Goal: Information Seeking & Learning: Learn about a topic

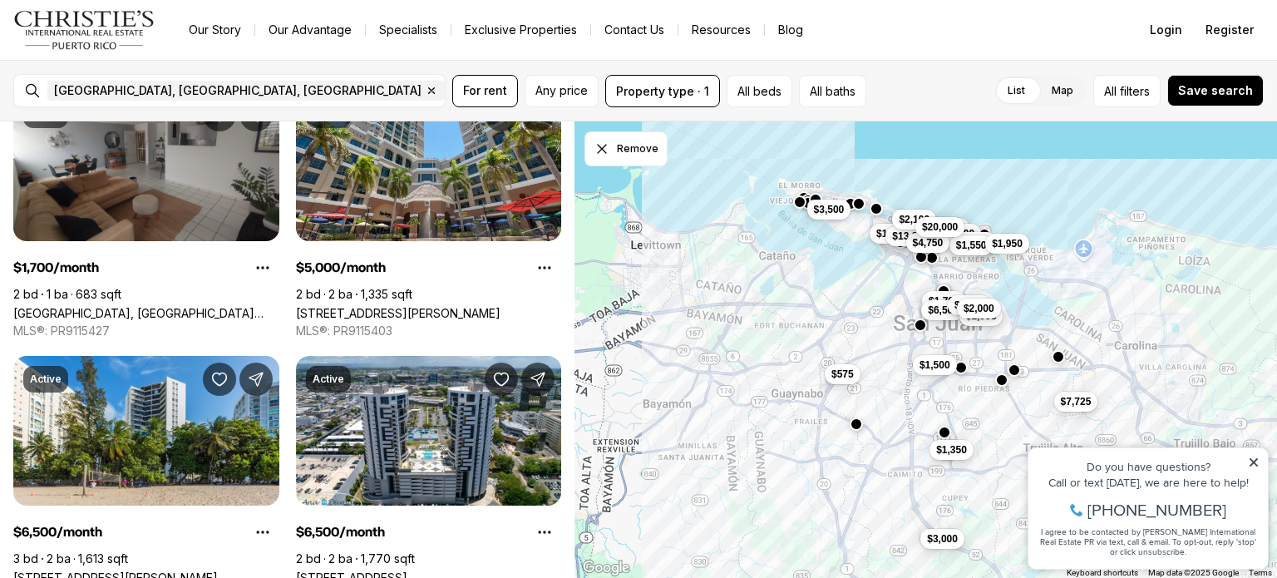
click at [635, 530] on div "$15,000 $1,800 $1,700 $6,500 $6,500 $2,800 $2,300 $1,998 $2,000 $1,550 $1,950 $…" at bounding box center [925, 349] width 702 height 457
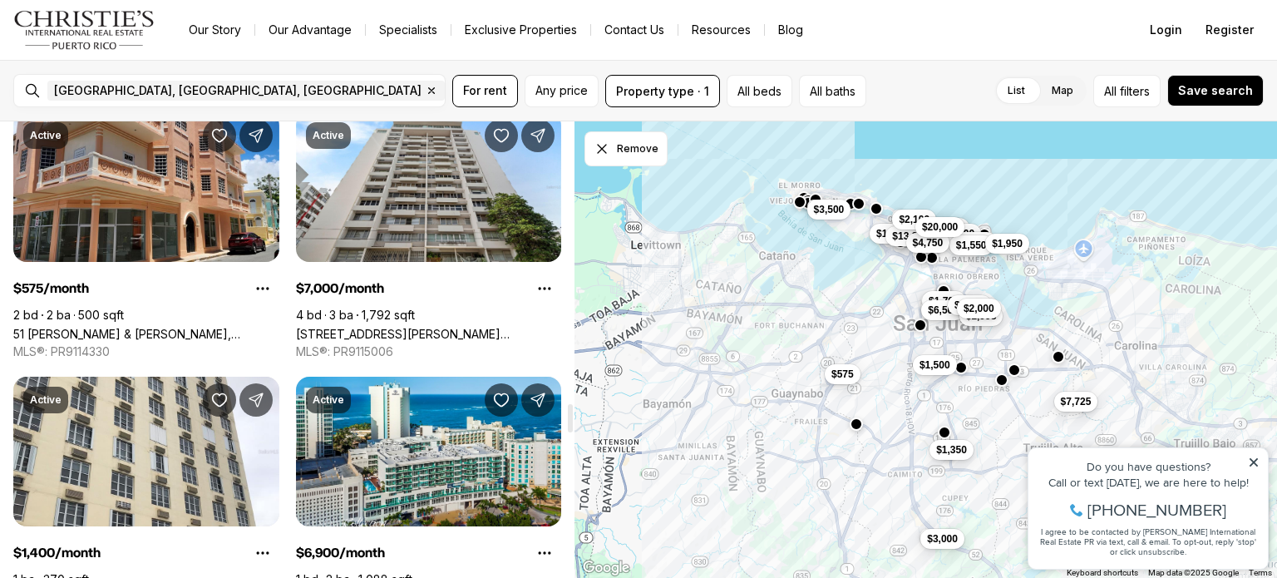
scroll to position [4589, 0]
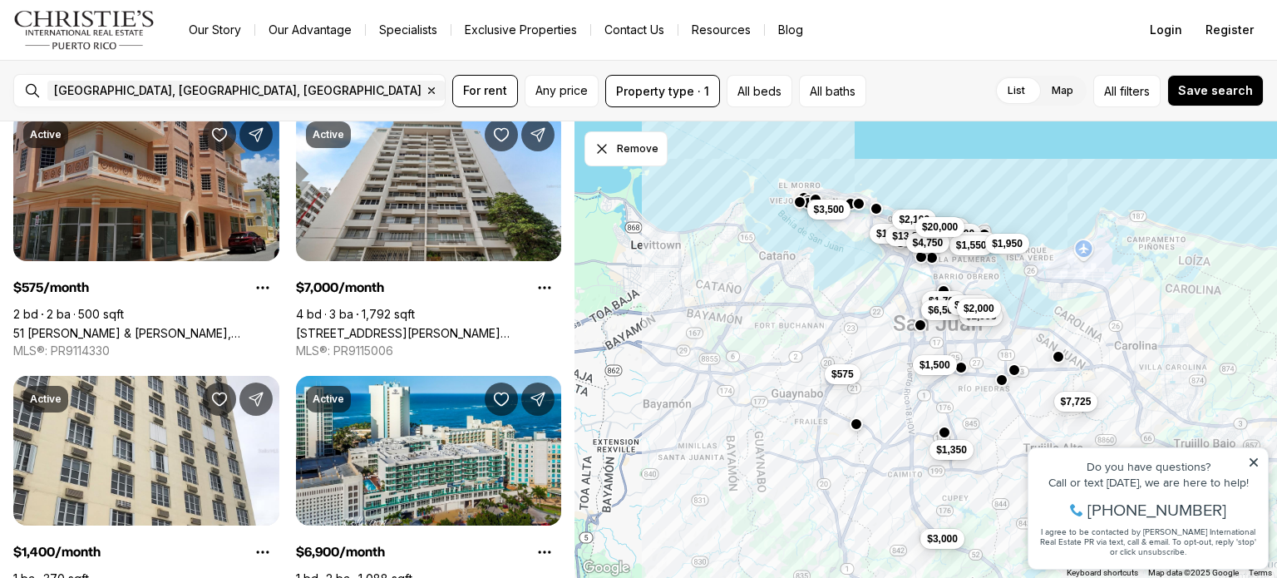
click at [62, 326] on link "51 [PERSON_NAME] & [PERSON_NAME], [GEOGRAPHIC_DATA][PERSON_NAME], 00921" at bounding box center [146, 333] width 266 height 14
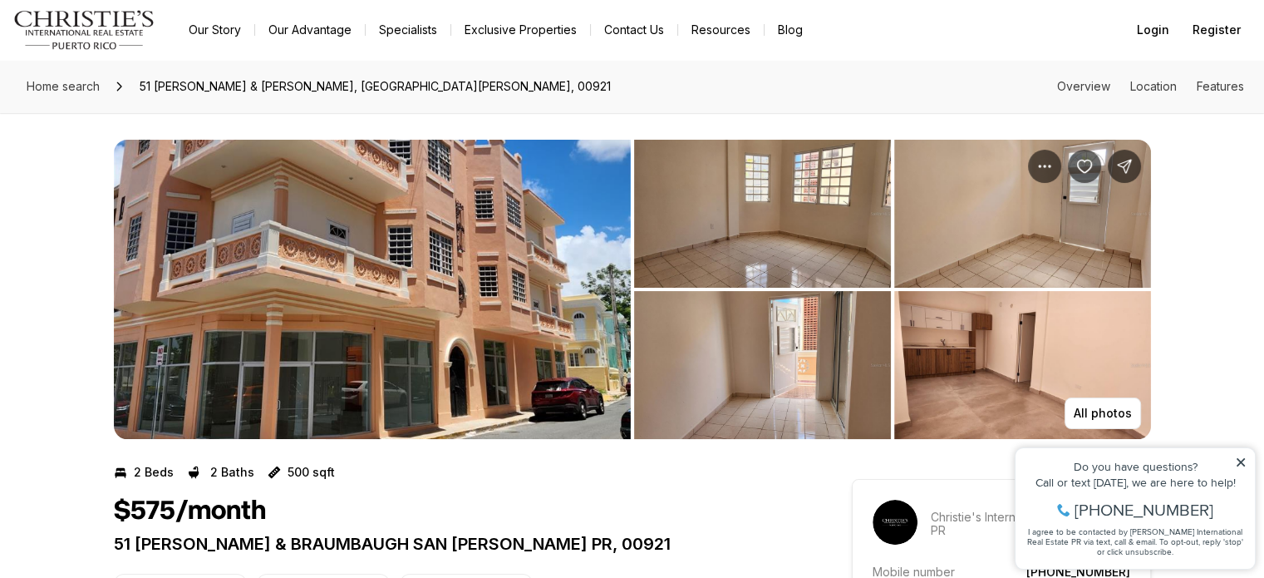
click at [1111, 19] on nav "Go to: Homepage Our Story Our Advantage Specialists Exclusive Properties Contac…" at bounding box center [632, 30] width 1264 height 60
click at [585, 281] on img "View image gallery" at bounding box center [372, 289] width 517 height 299
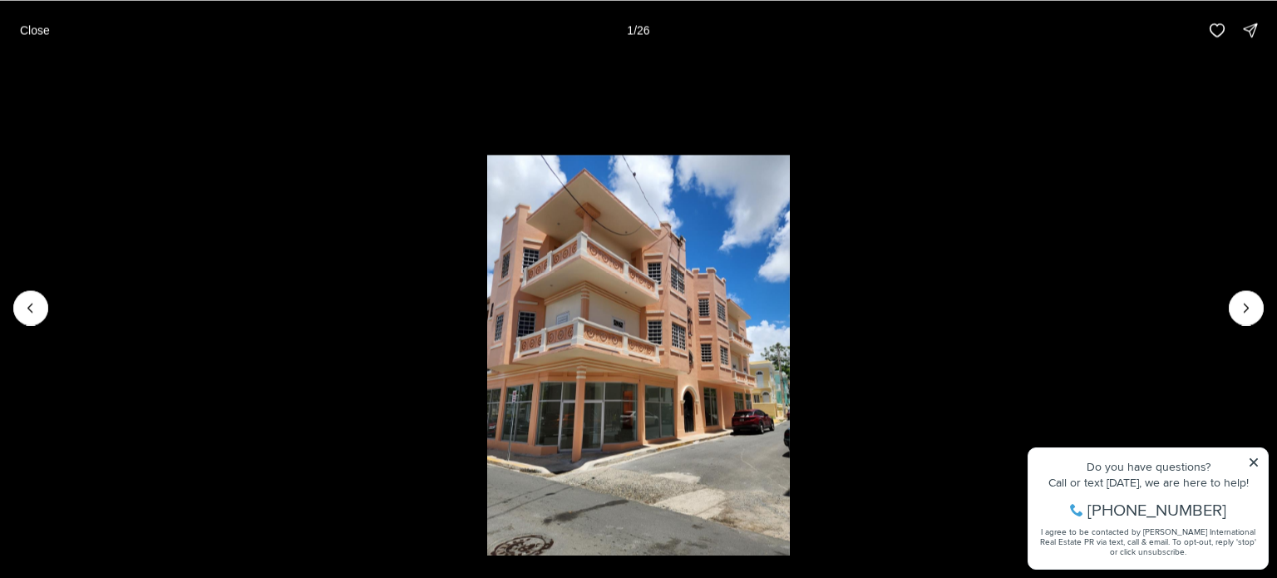
click at [1234, 333] on li "1 of 26" at bounding box center [638, 307] width 1277 height 495
click at [1217, 332] on li "1 of 26" at bounding box center [638, 307] width 1277 height 495
click at [1228, 325] on li "1 of 26" at bounding box center [638, 307] width 1277 height 495
click at [1247, 309] on icon "Next slide" at bounding box center [1246, 307] width 17 height 17
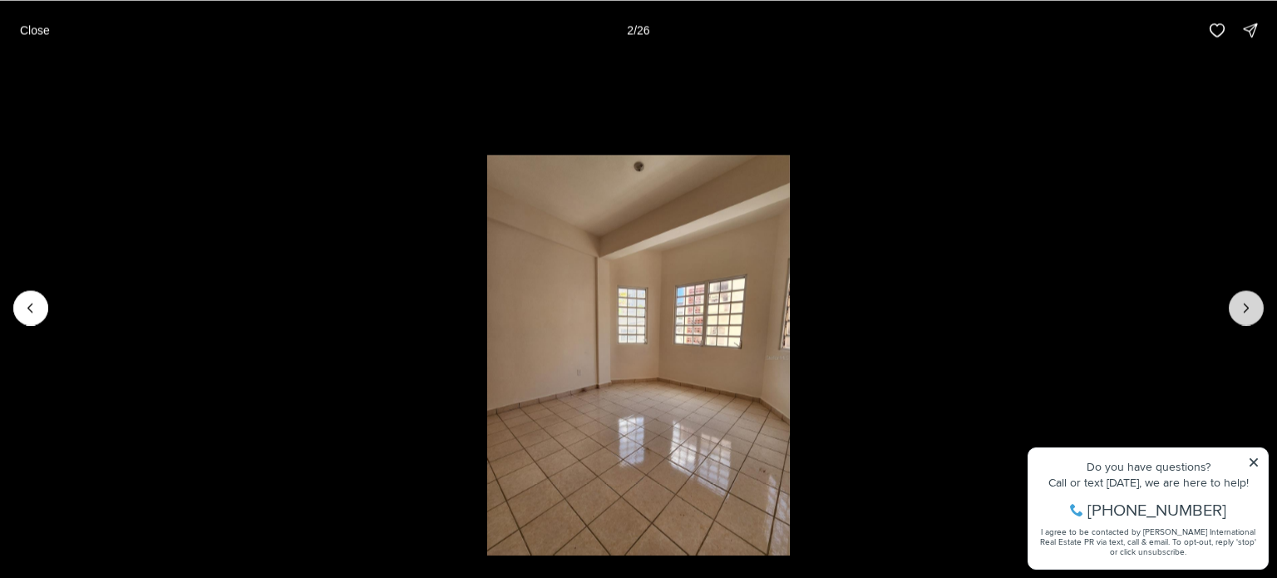
click at [1245, 307] on icon "Next slide" at bounding box center [1246, 307] width 17 height 17
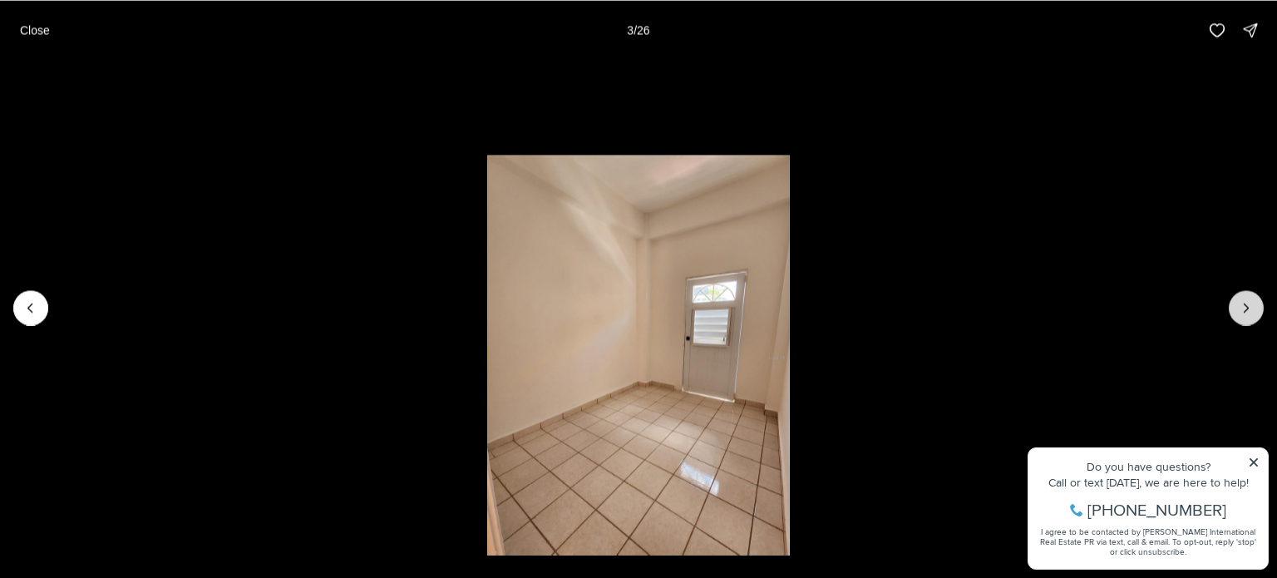
click at [1246, 307] on icon "Next slide" at bounding box center [1246, 307] width 17 height 17
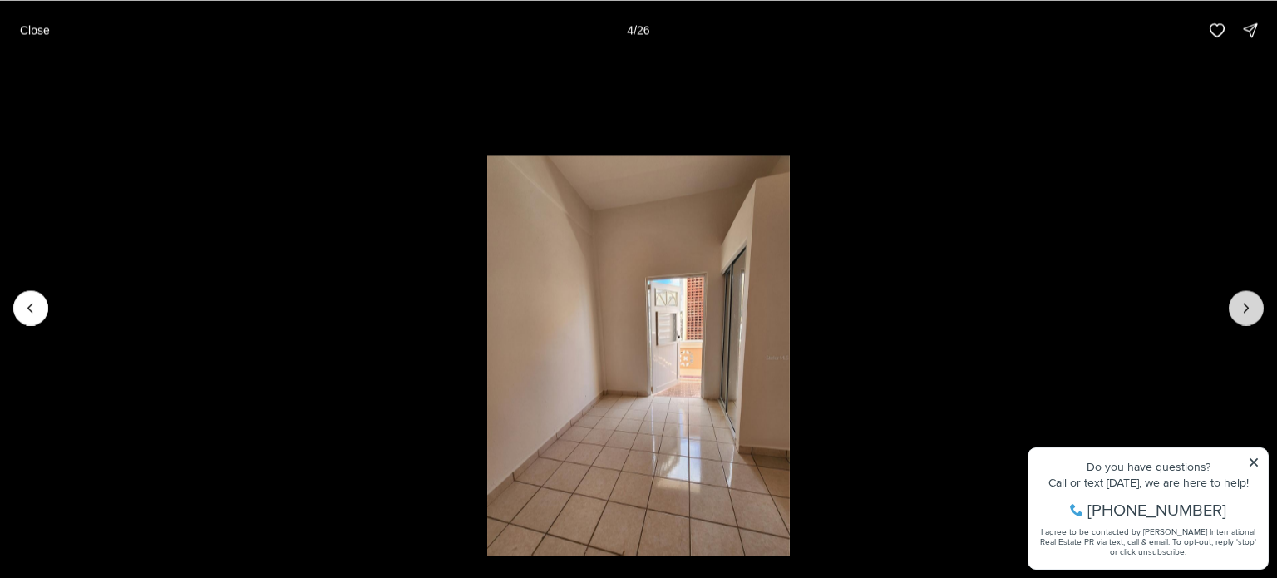
click at [1243, 311] on icon "Next slide" at bounding box center [1246, 307] width 17 height 17
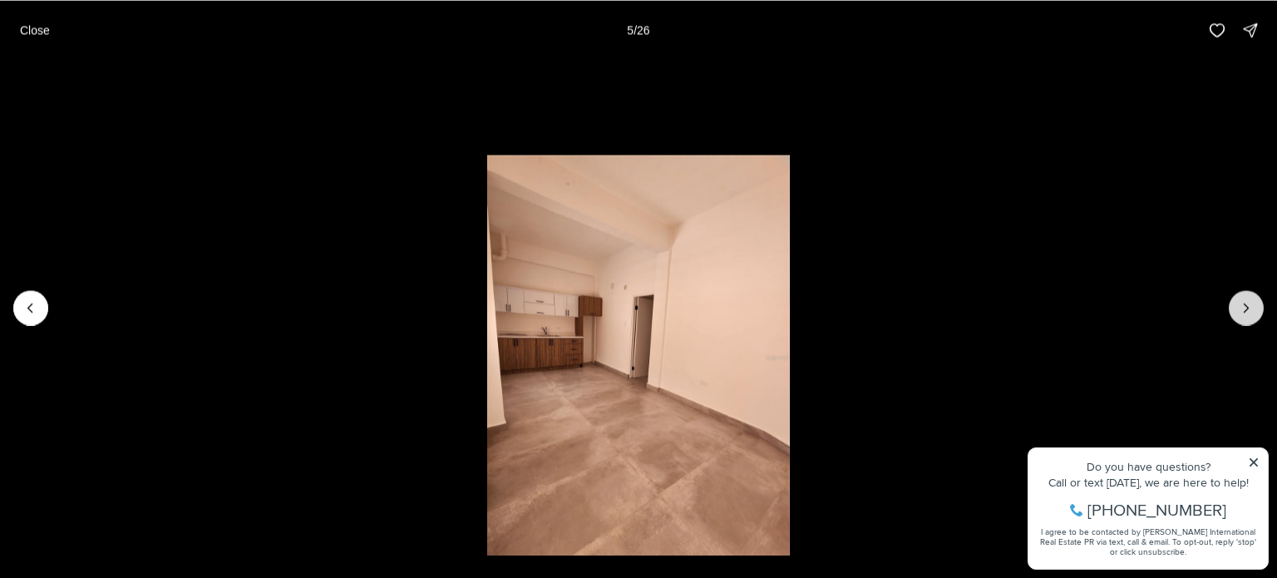
click at [1234, 316] on button "Next slide" at bounding box center [1246, 307] width 35 height 35
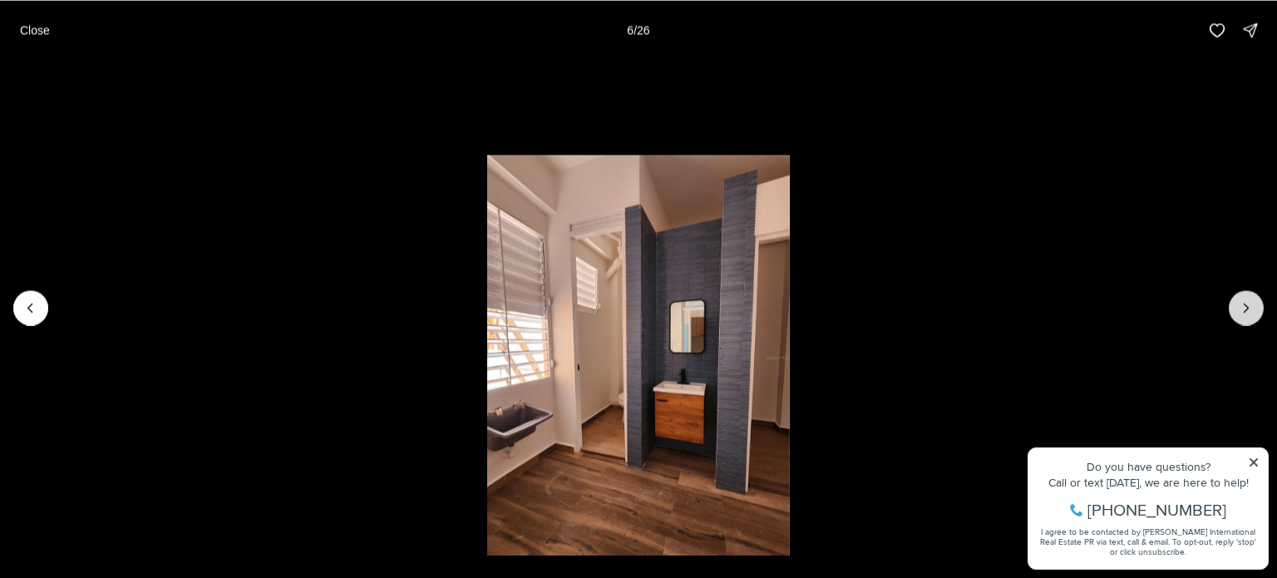
click at [1234, 314] on button "Next slide" at bounding box center [1246, 307] width 35 height 35
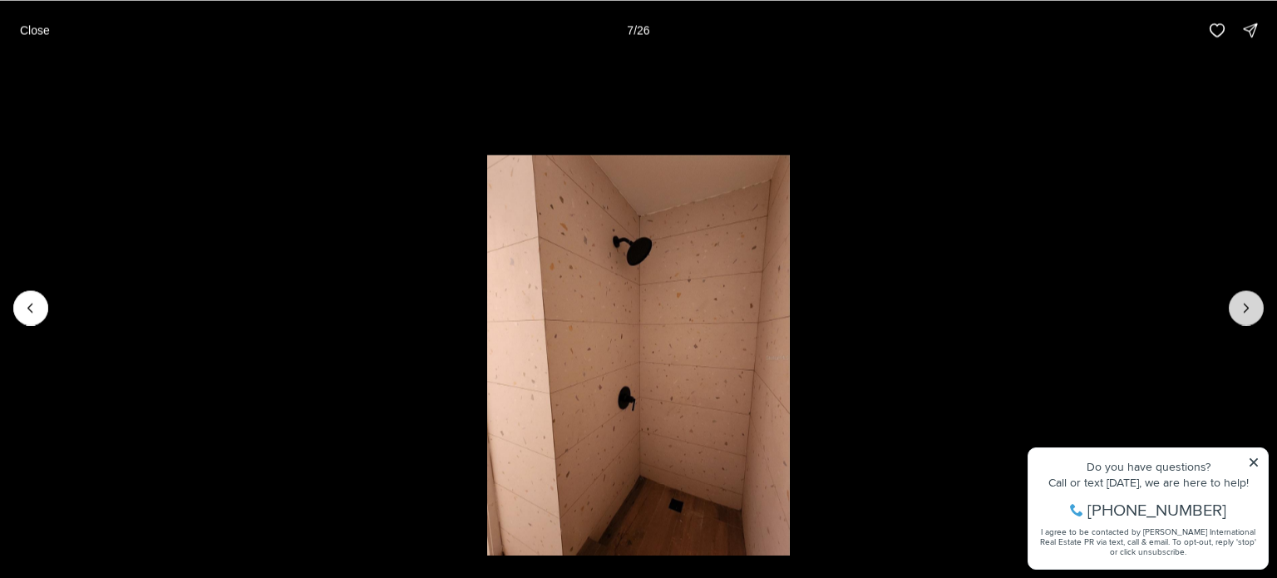
click at [1231, 313] on button "Next slide" at bounding box center [1246, 307] width 35 height 35
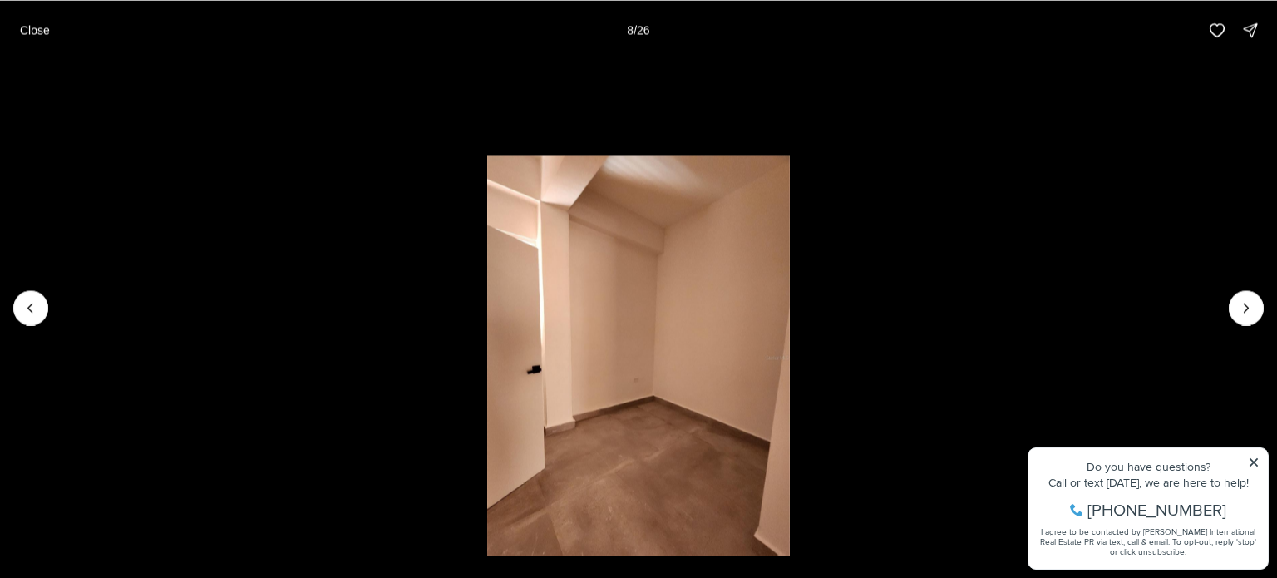
click at [1229, 286] on li "8 of 26" at bounding box center [638, 307] width 1277 height 495
click at [1244, 308] on icon "Next slide" at bounding box center [1246, 307] width 17 height 17
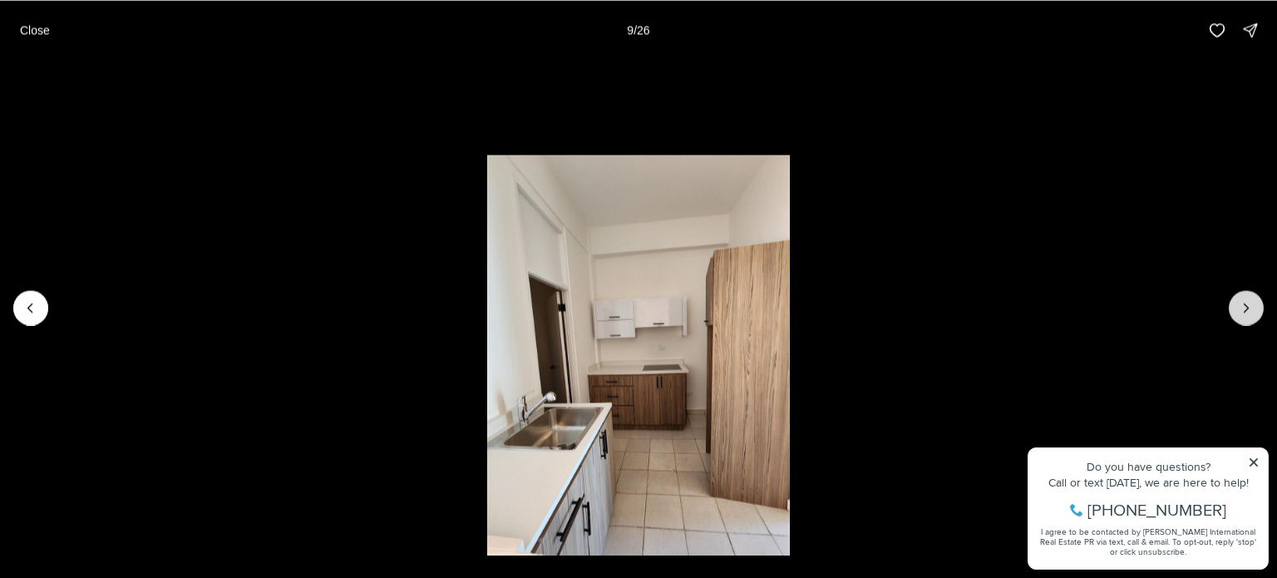
click at [1246, 309] on icon "Next slide" at bounding box center [1246, 307] width 4 height 8
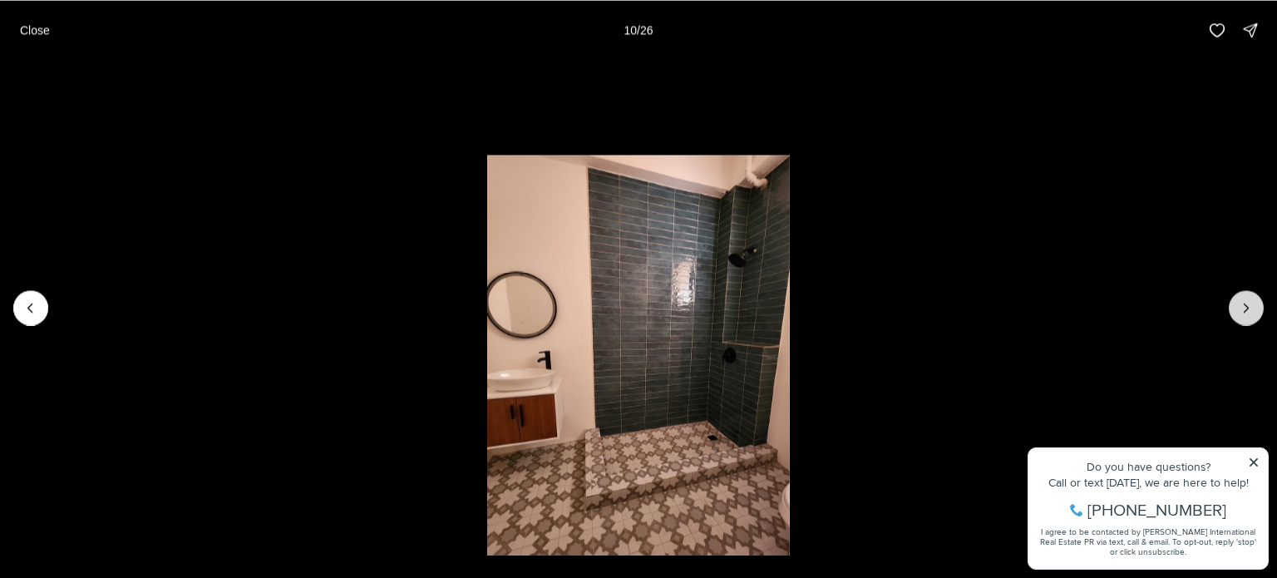
click at [1246, 308] on icon "Next slide" at bounding box center [1246, 307] width 17 height 17
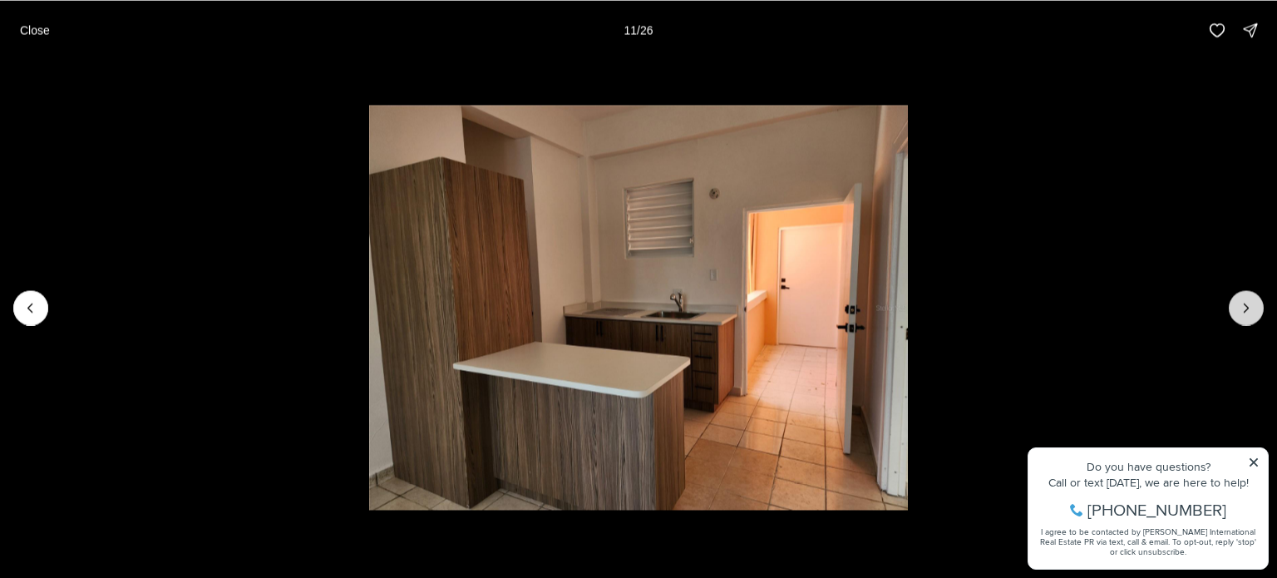
click at [1247, 307] on icon "Next slide" at bounding box center [1246, 307] width 17 height 17
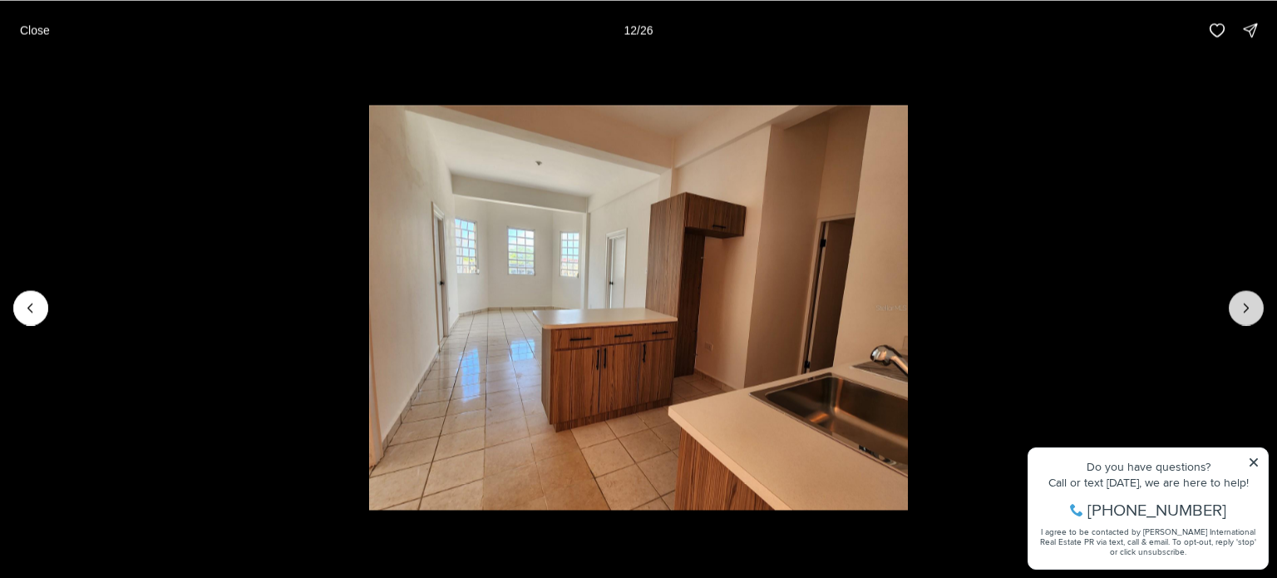
click at [1246, 307] on icon "Next slide" at bounding box center [1246, 307] width 17 height 17
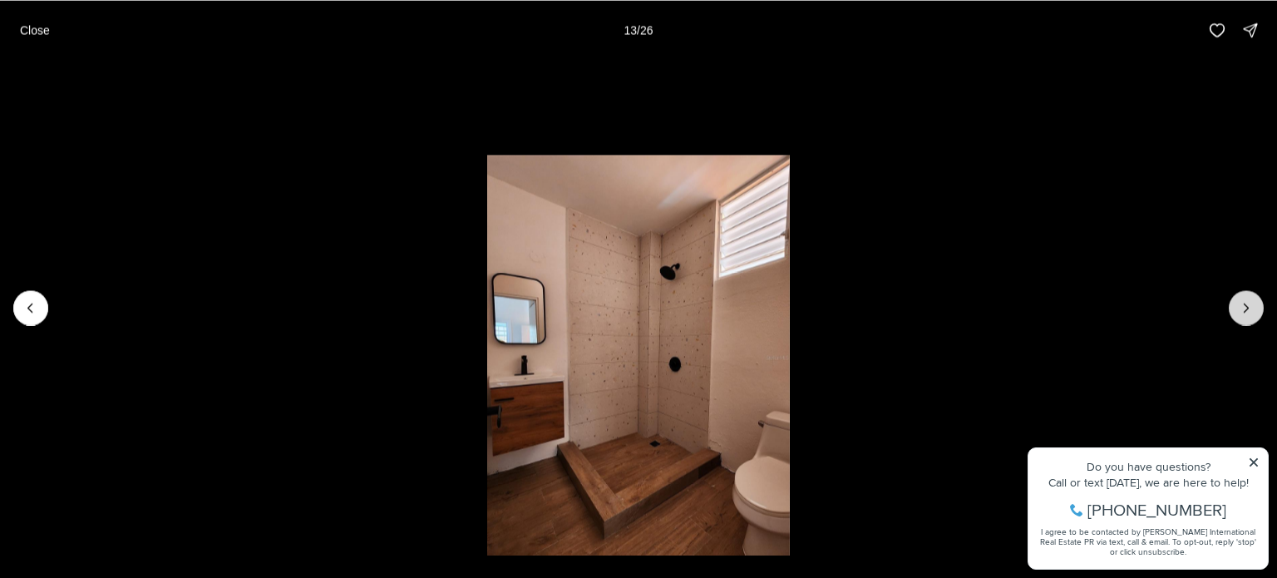
click at [1246, 307] on icon "Next slide" at bounding box center [1246, 307] width 17 height 17
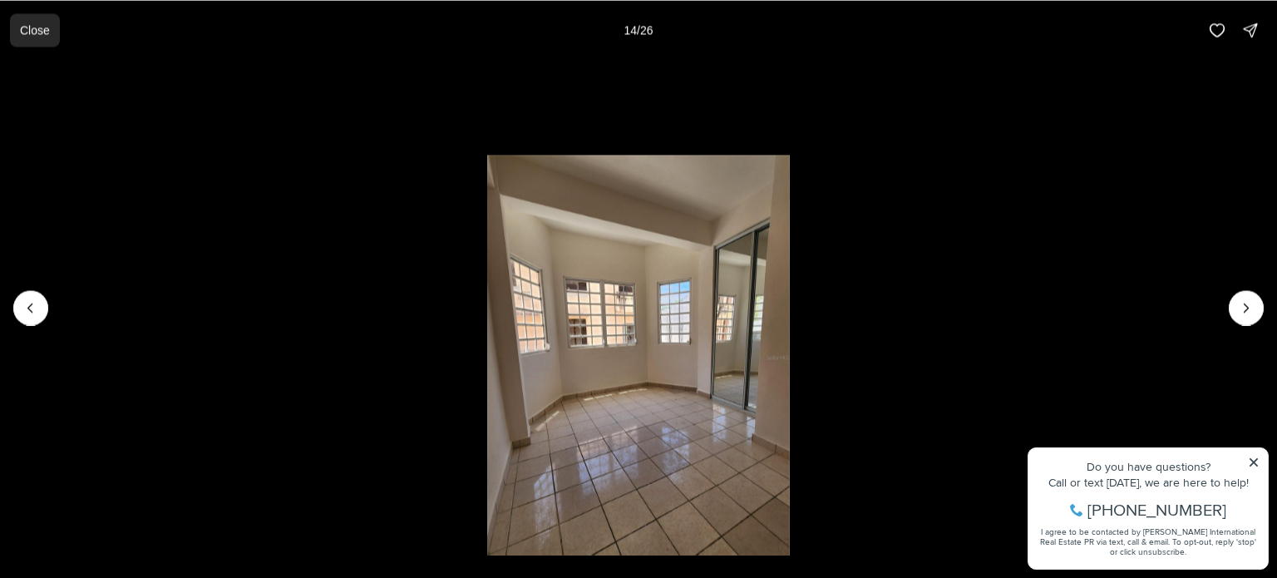
click at [33, 28] on p "Close" at bounding box center [35, 29] width 30 height 13
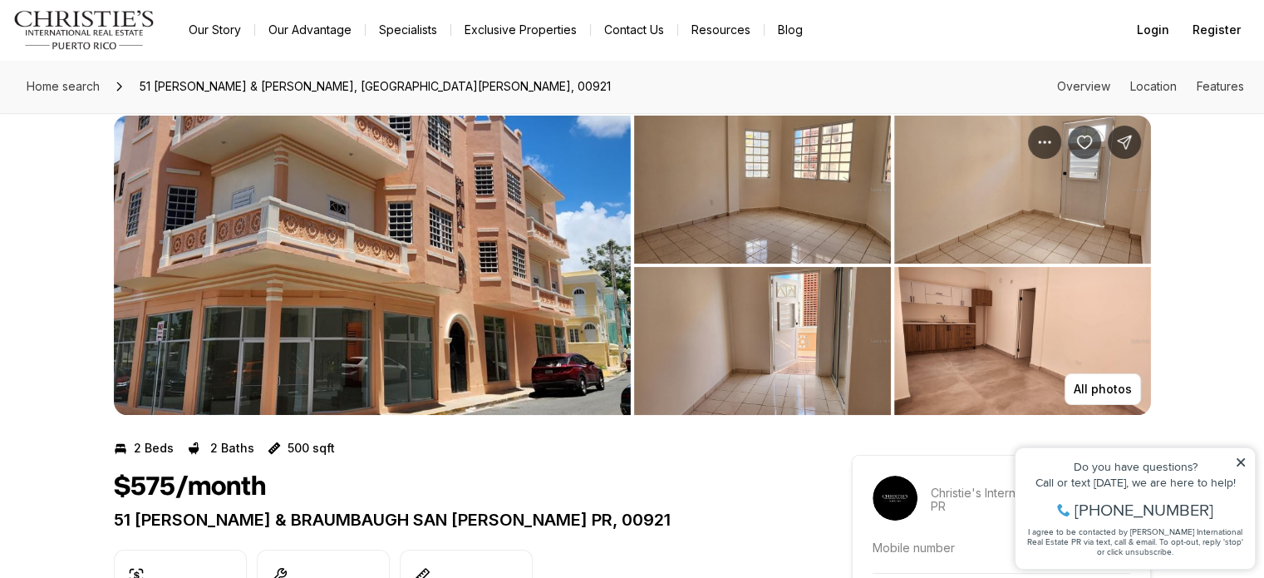
scroll to position [29, 0]
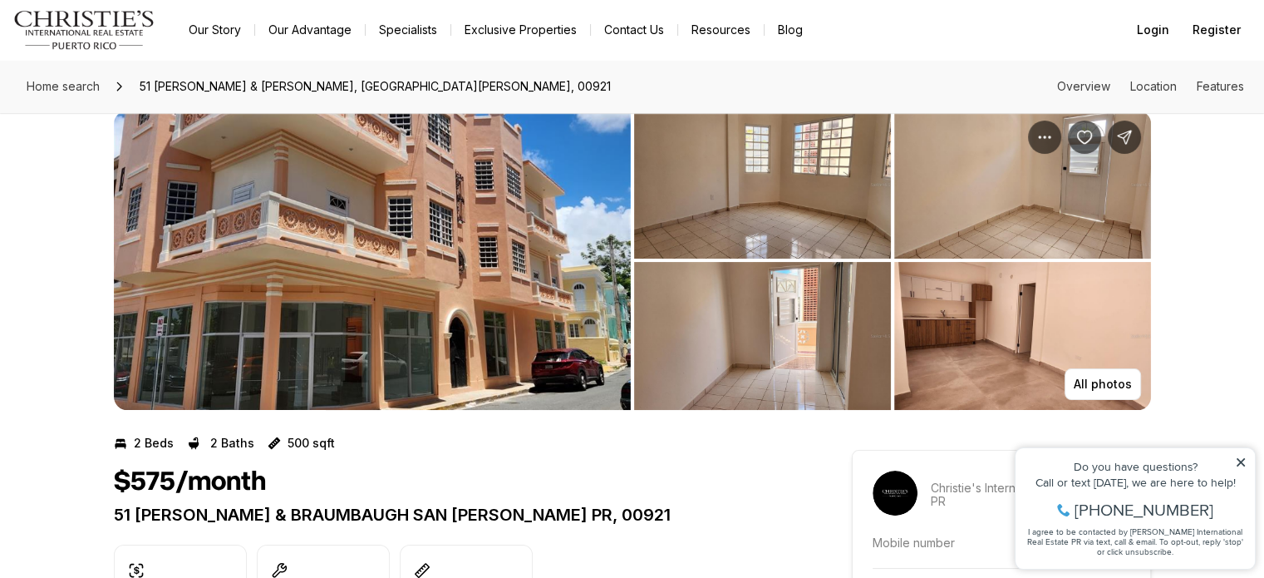
click at [50, 290] on div "All photos" at bounding box center [632, 247] width 1264 height 326
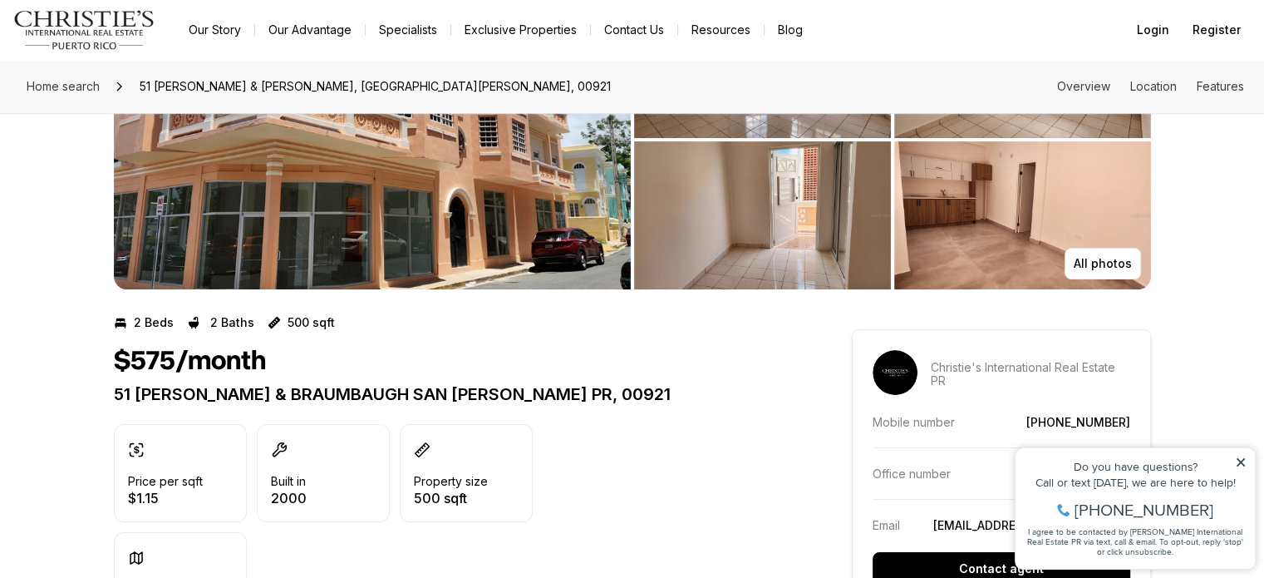
scroll to position [147, 0]
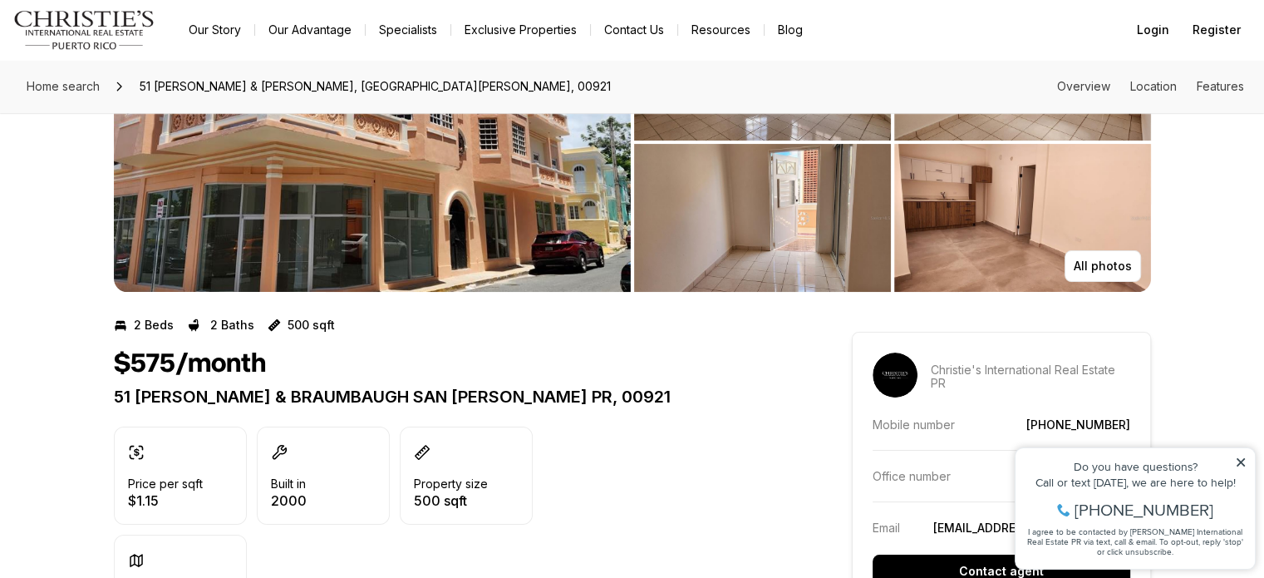
click at [691, 516] on div "Price per sqft $1.15 Built in 2000 Property size 500 sqft Property type Condomi…" at bounding box center [453, 529] width 678 height 206
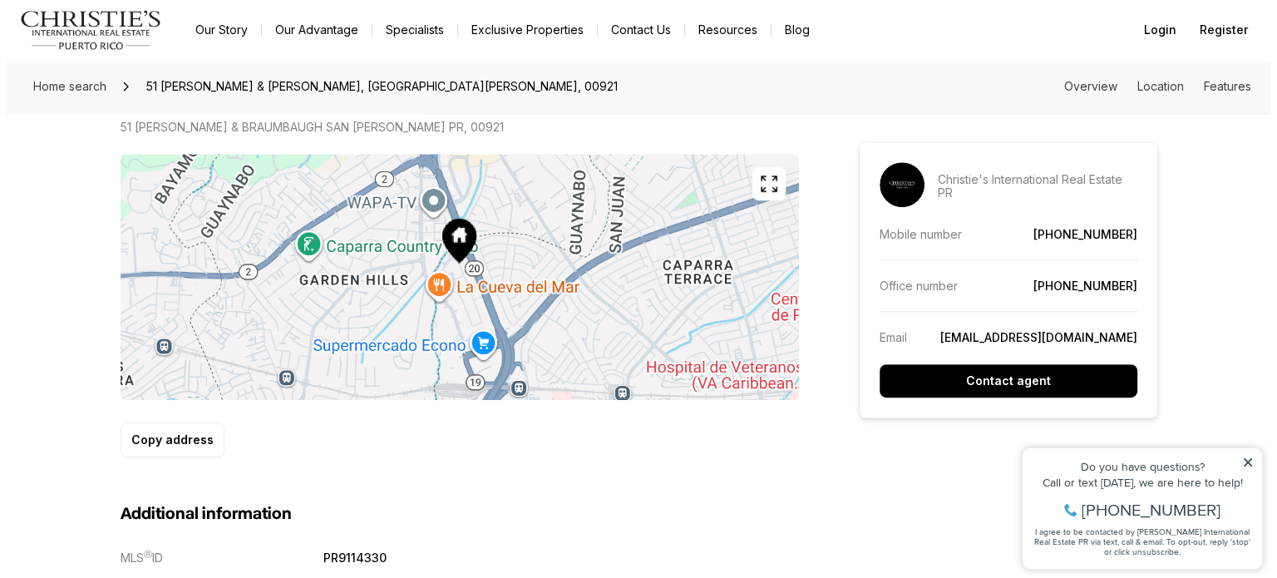
scroll to position [967, 0]
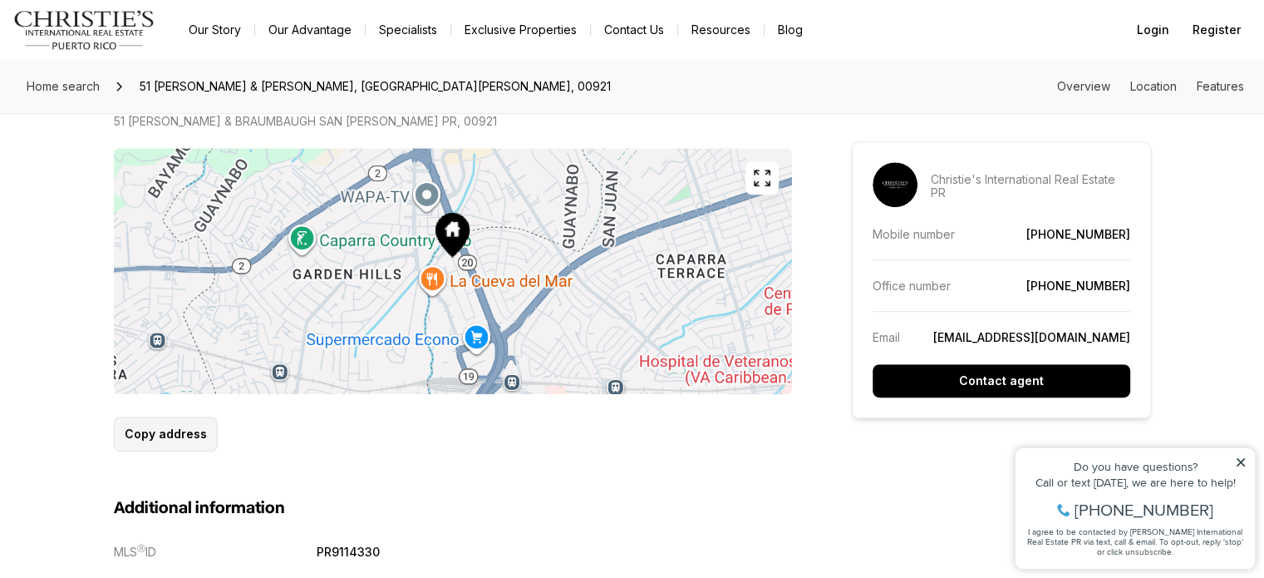
click at [138, 421] on button "Copy address" at bounding box center [166, 433] width 104 height 35
click at [772, 183] on button "button" at bounding box center [762, 177] width 33 height 33
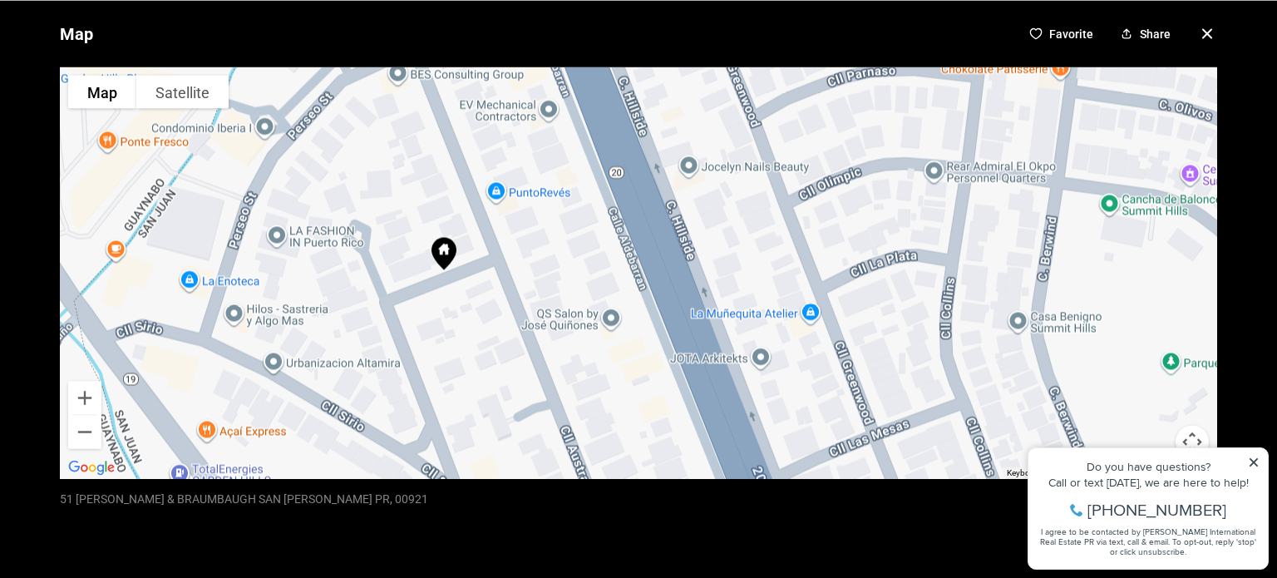
click at [439, 253] on icon at bounding box center [443, 248] width 11 height 11
click at [1131, 42] on button "Share" at bounding box center [1145, 33] width 64 height 27
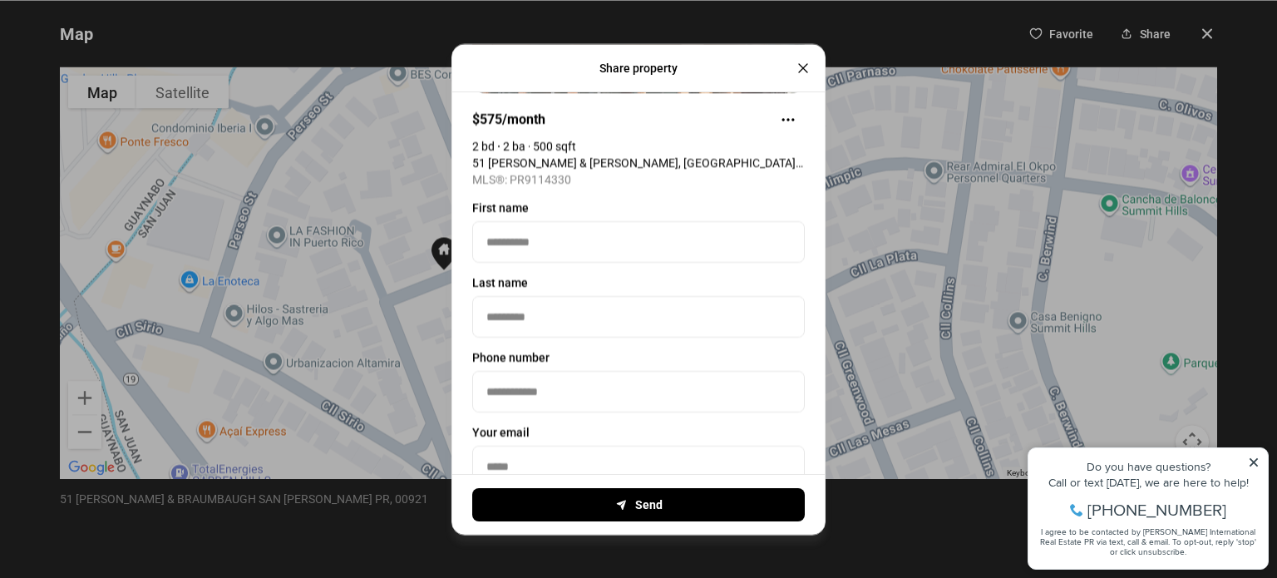
scroll to position [0, 0]
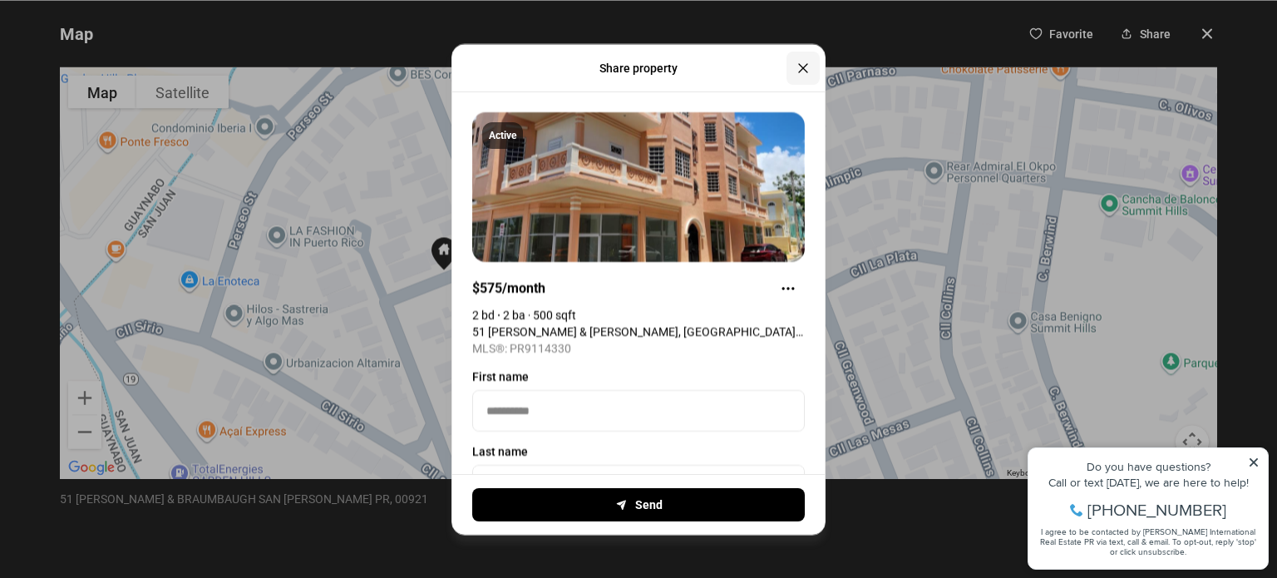
click at [796, 69] on icon "Close" at bounding box center [803, 67] width 17 height 17
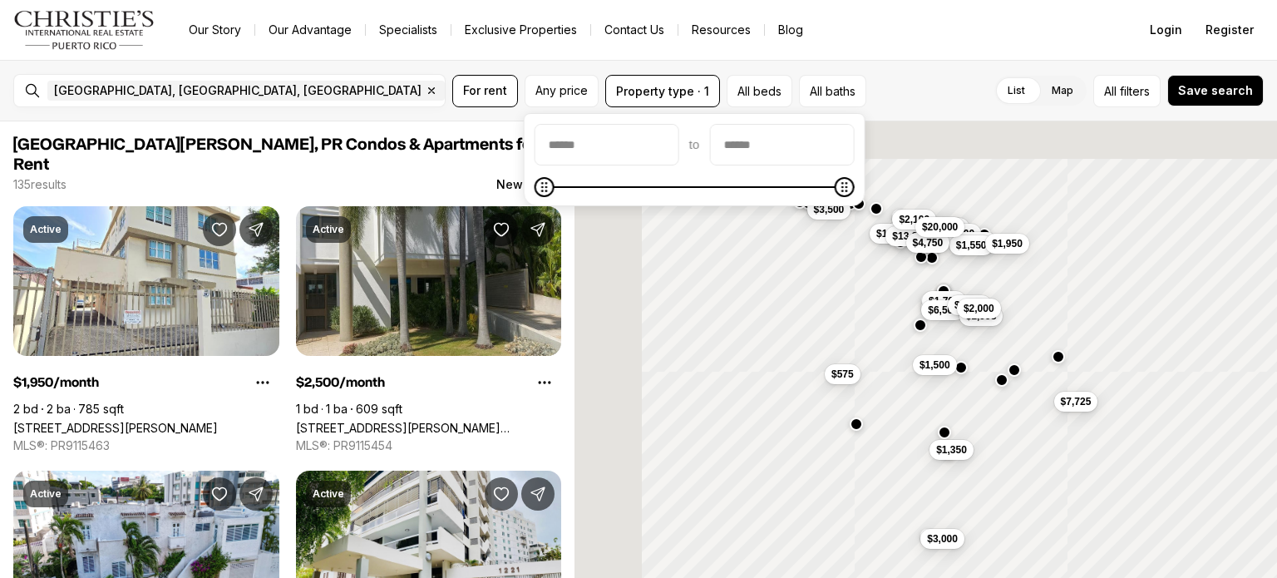
type input "**"
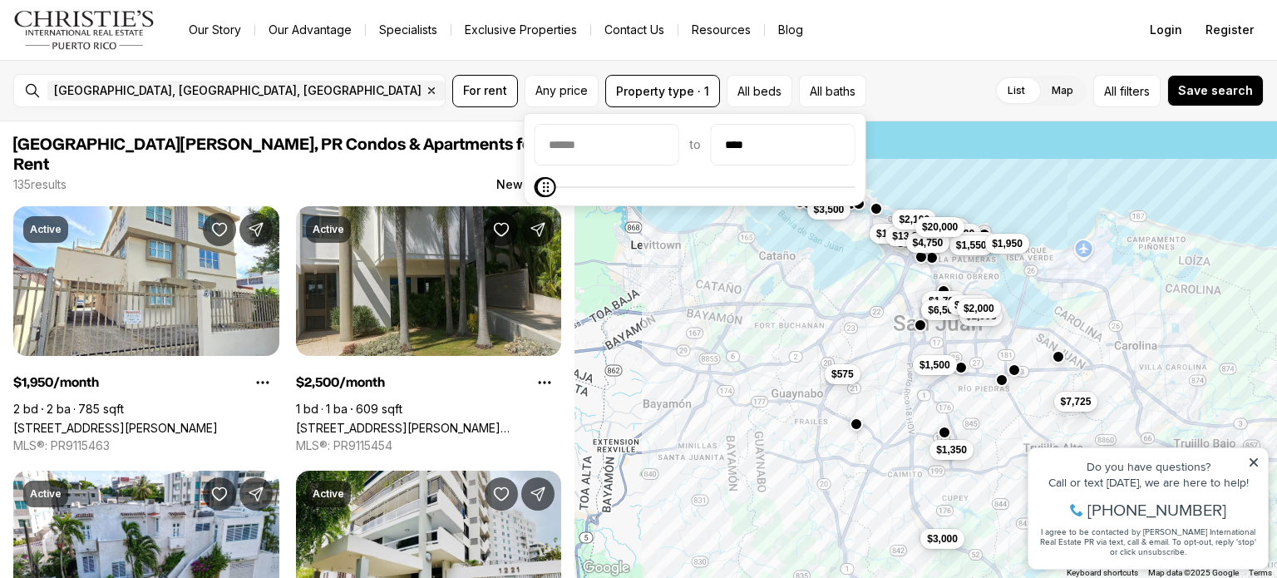
type input "****"
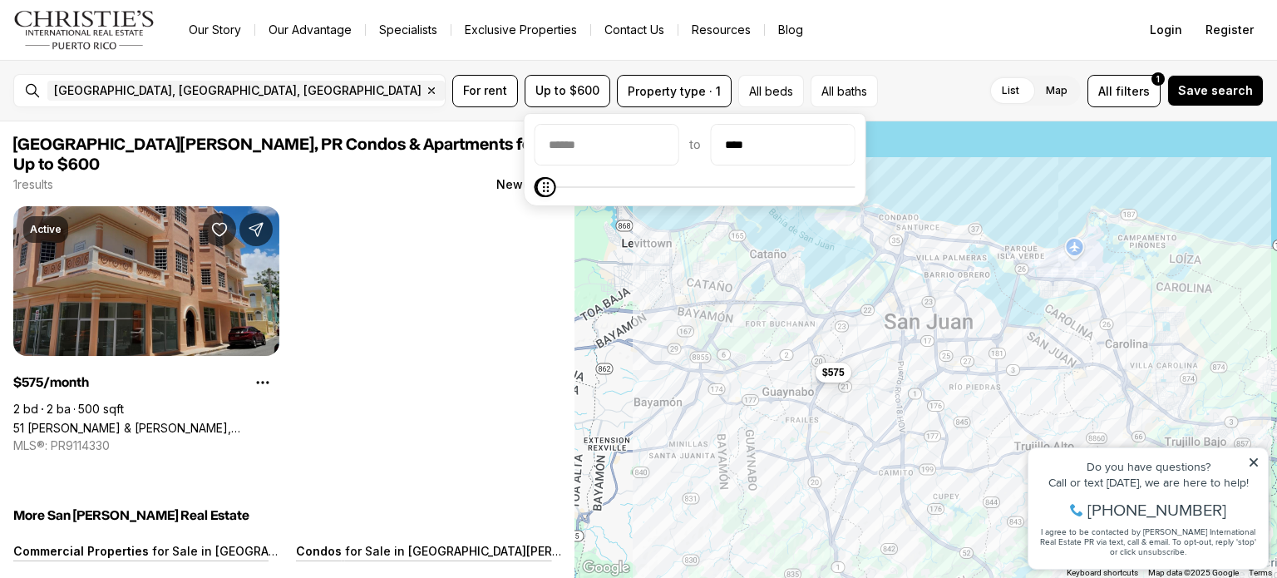
click at [205, 421] on link "51 [PERSON_NAME] & [PERSON_NAME], [GEOGRAPHIC_DATA][PERSON_NAME], 00921" at bounding box center [146, 428] width 266 height 14
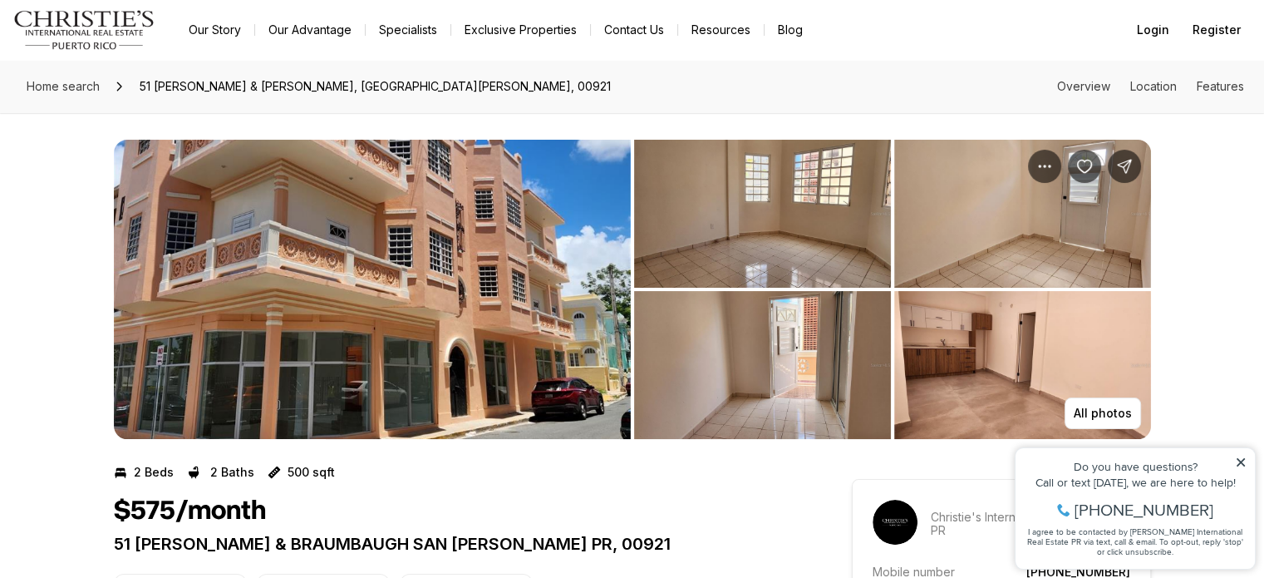
click at [244, 329] on img "View image gallery" at bounding box center [372, 289] width 517 height 299
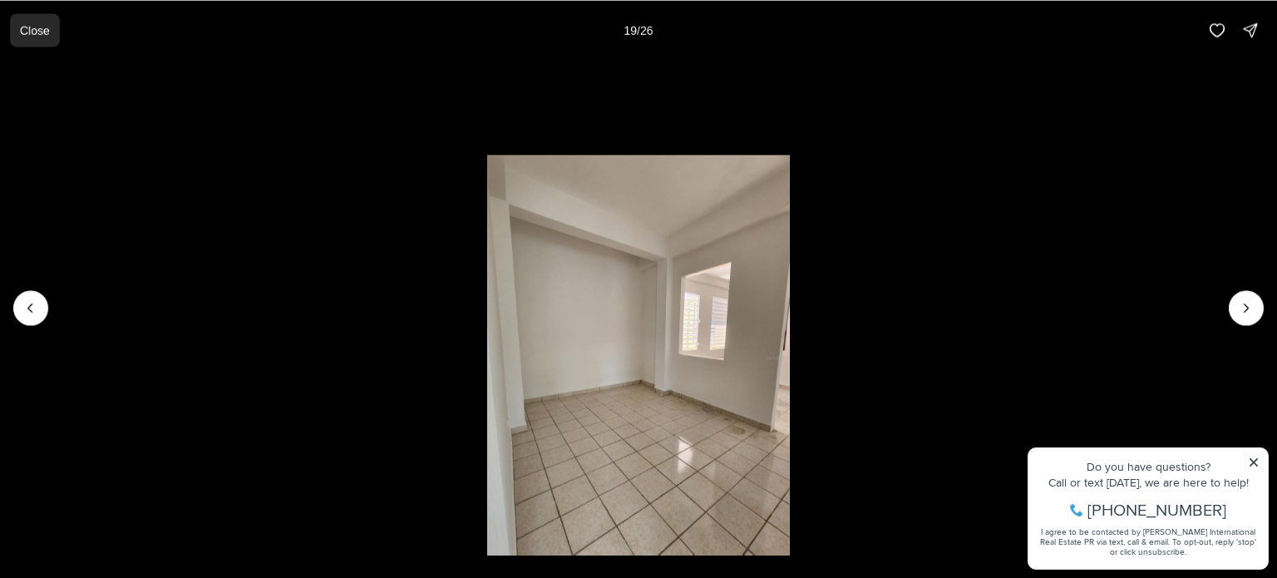
click at [31, 35] on p "Close" at bounding box center [35, 29] width 30 height 13
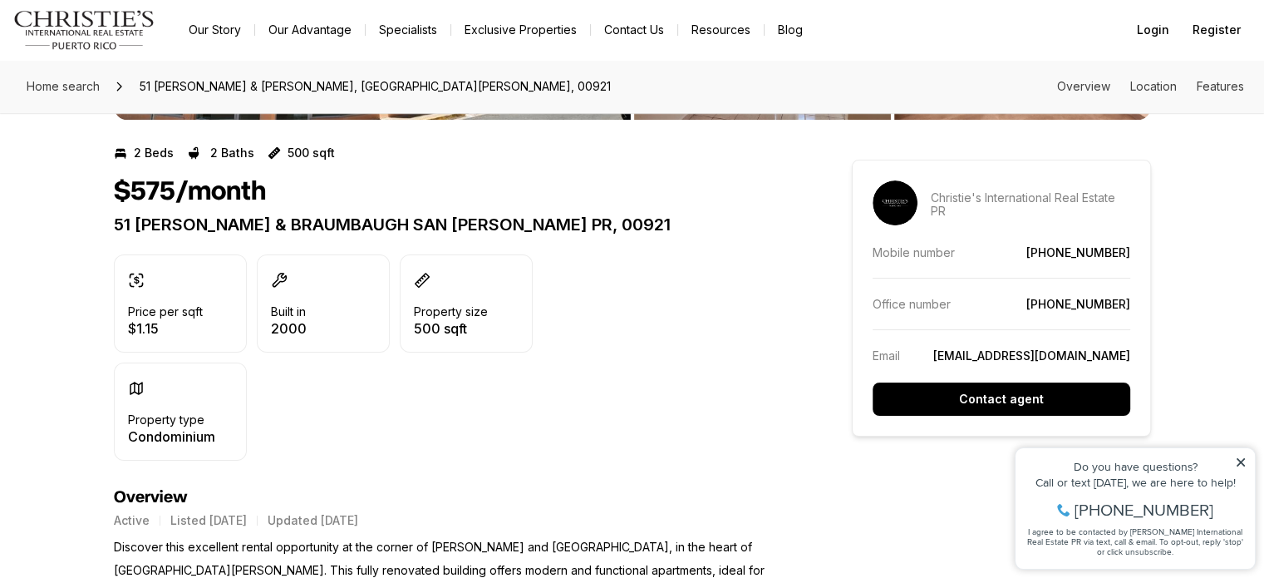
scroll to position [327, 0]
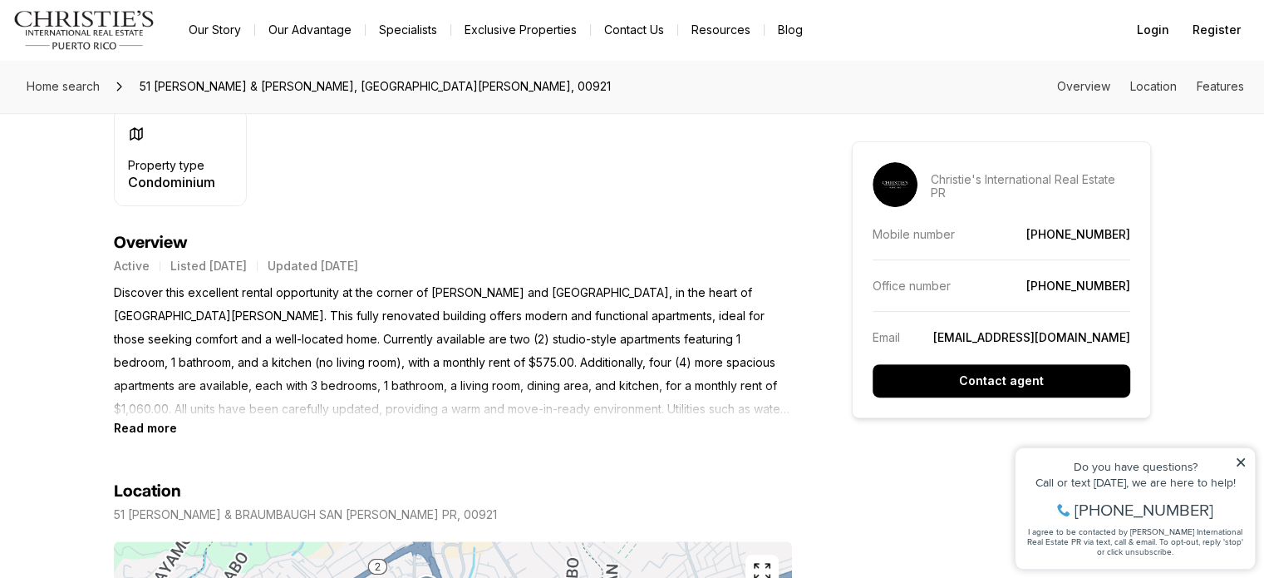
scroll to position [574, 0]
click at [127, 429] on b "Read more" at bounding box center [145, 427] width 63 height 14
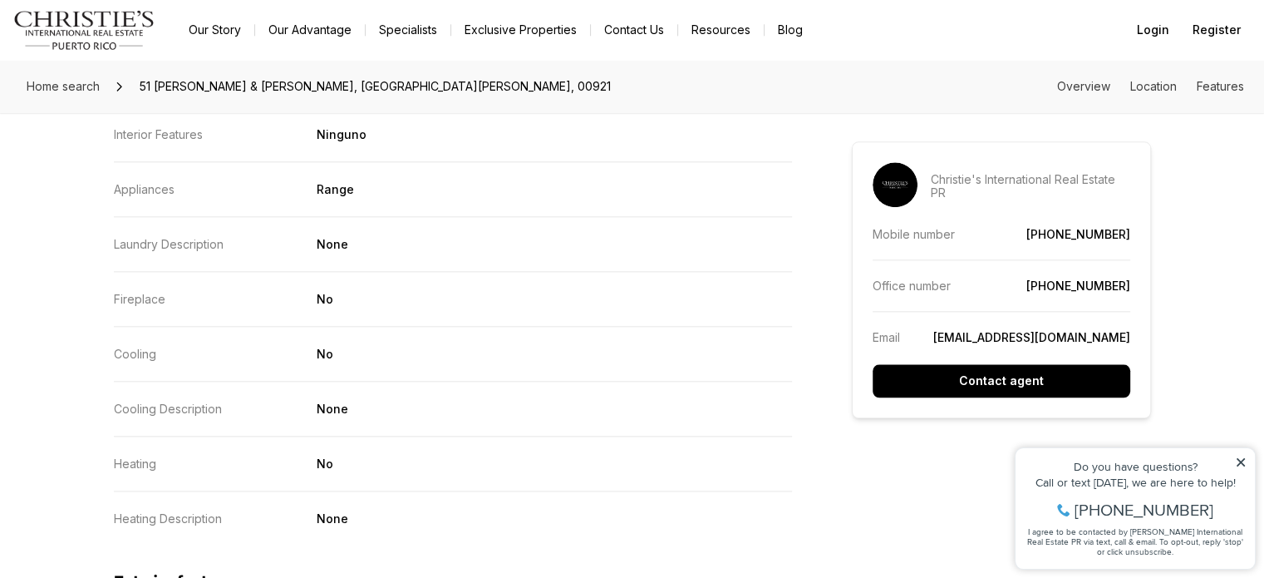
scroll to position [1869, 0]
